Goal: Communication & Community: Participate in discussion

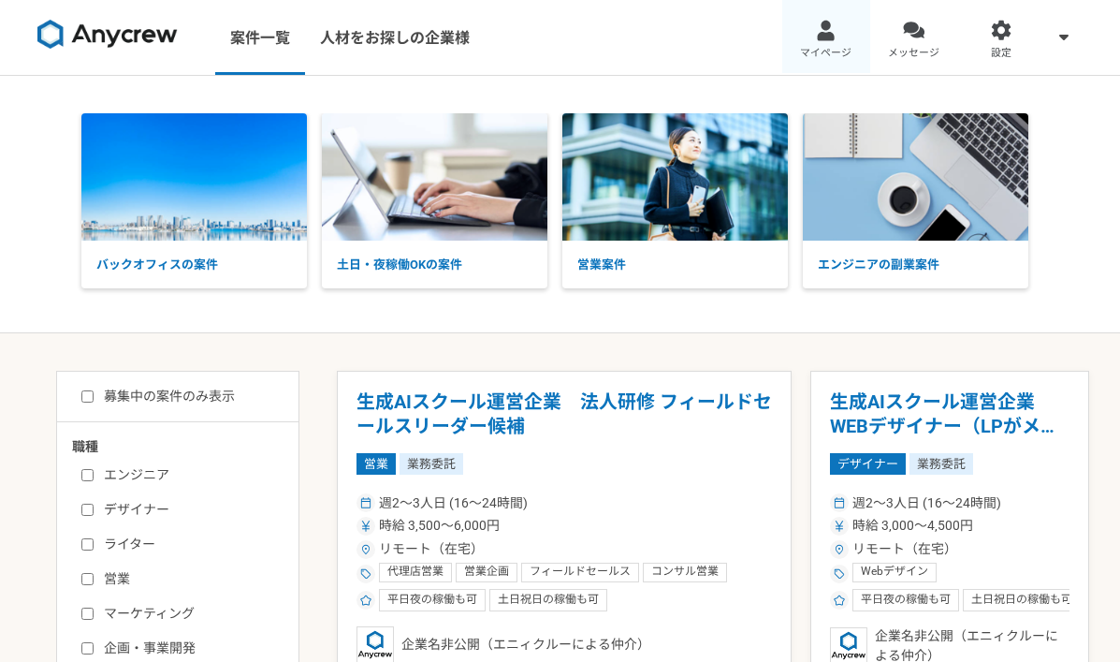
click at [820, 41] on link "マイページ" at bounding box center [826, 37] width 88 height 75
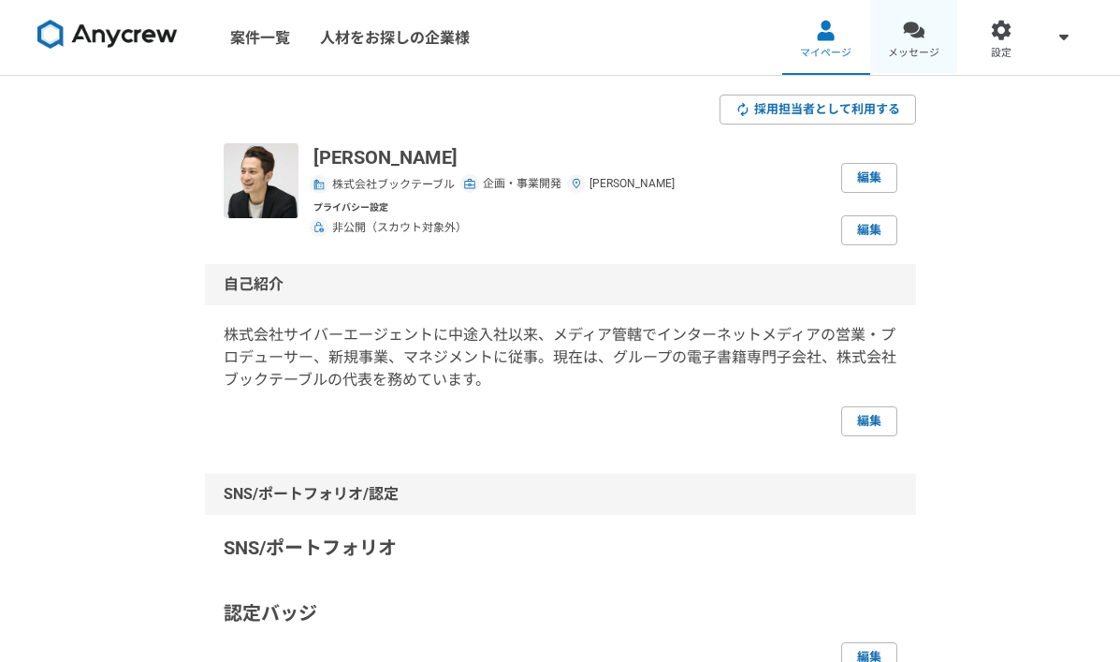
click at [923, 40] on link "メッセージ" at bounding box center [914, 37] width 88 height 75
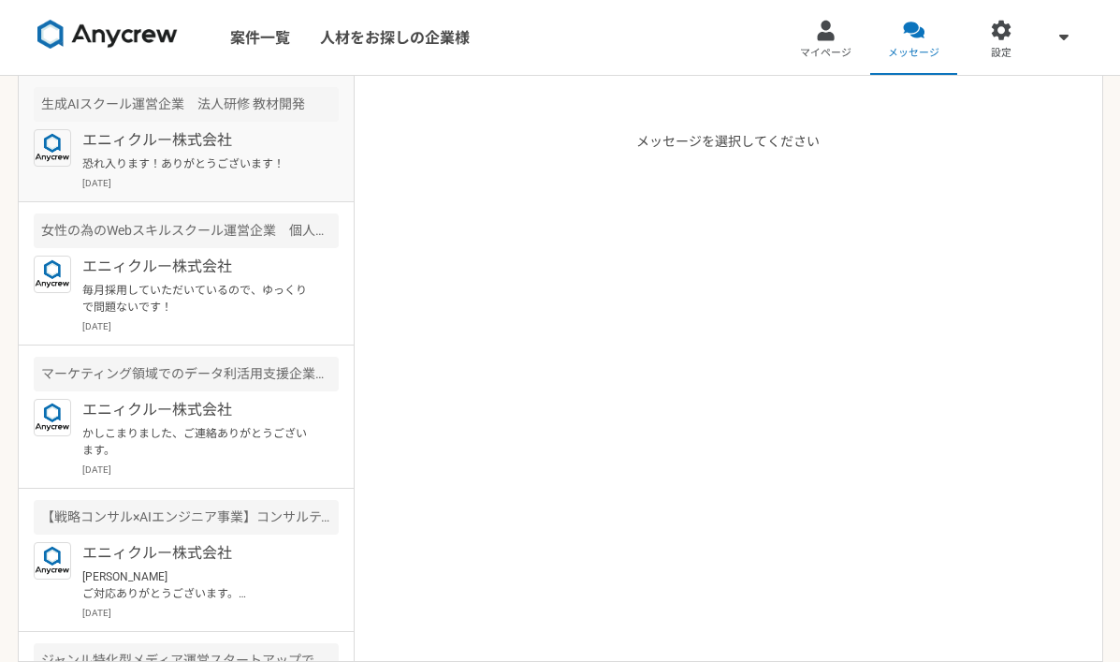
click at [245, 163] on p "恐れ入ります！ありがとうございます！" at bounding box center [197, 163] width 231 height 17
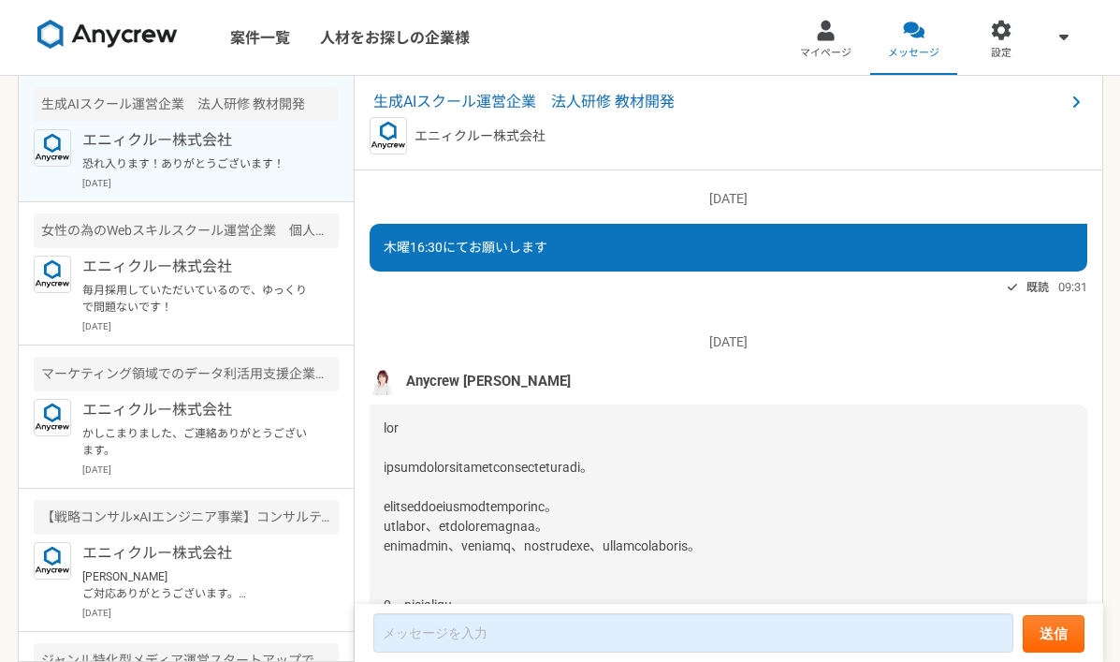
scroll to position [2271, 0]
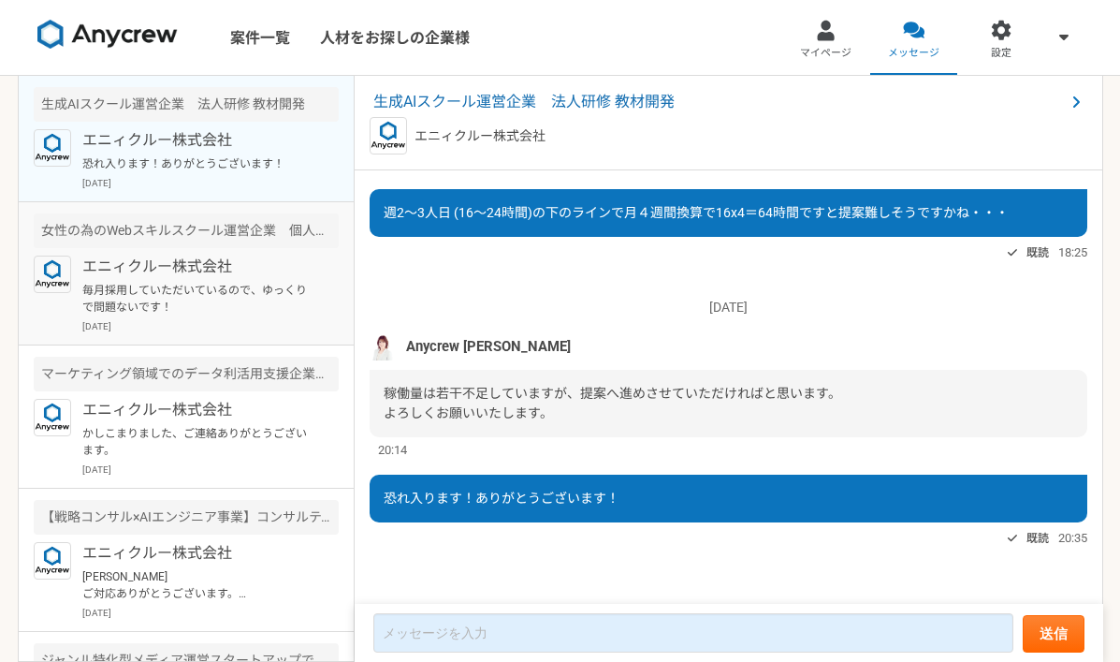
click at [226, 306] on p "毎月採用していただいているので、ゆっくりで問題ないです！" at bounding box center [197, 299] width 231 height 34
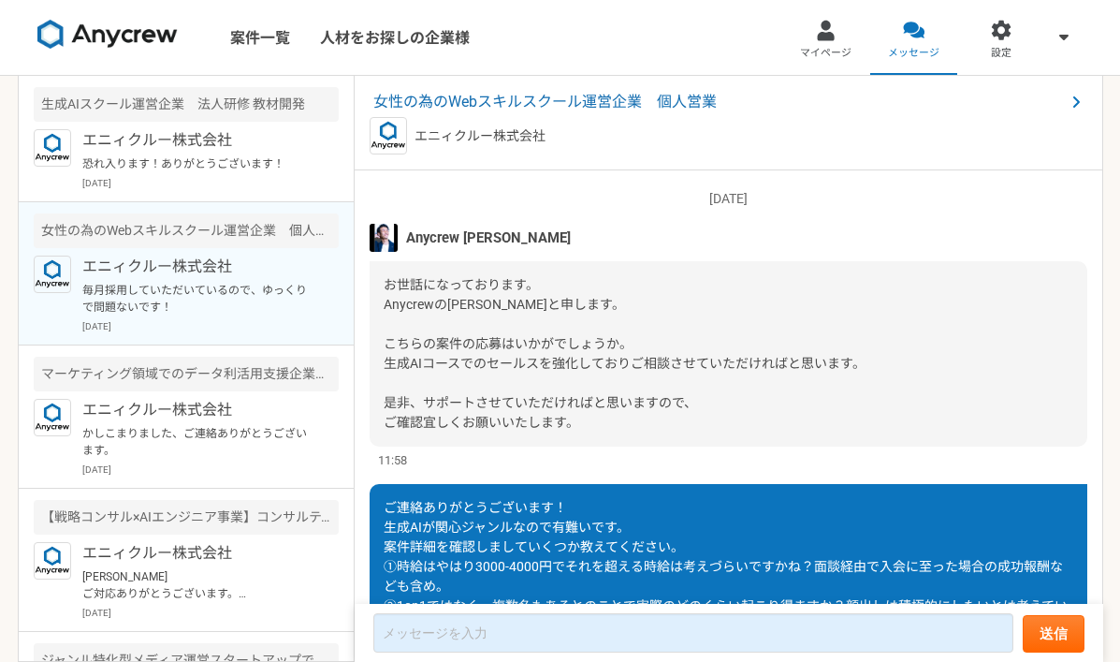
scroll to position [869, 0]
